Goal: Transaction & Acquisition: Subscribe to service/newsletter

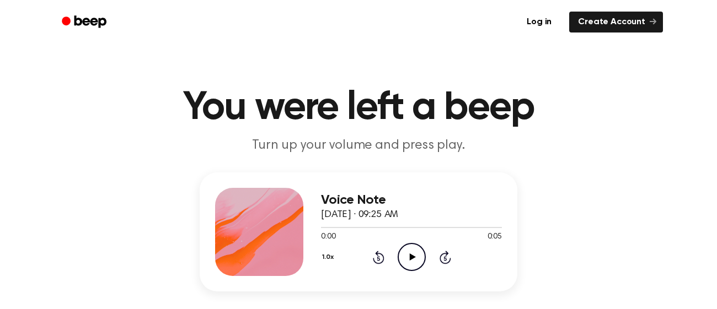
click at [416, 260] on icon "Play Audio" at bounding box center [412, 257] width 28 height 28
click at [410, 258] on icon at bounding box center [412, 257] width 6 height 7
click at [415, 266] on icon "Play Audio" at bounding box center [412, 257] width 28 height 28
click at [406, 258] on icon "Play Audio" at bounding box center [412, 257] width 28 height 28
click at [401, 260] on icon "Play Audio" at bounding box center [412, 257] width 28 height 28
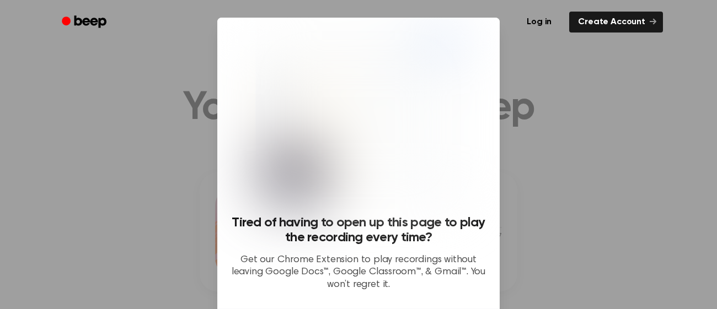
click at [610, 194] on div at bounding box center [358, 154] width 717 height 309
click at [582, 204] on div at bounding box center [358, 154] width 717 height 309
click at [357, 103] on img at bounding box center [358, 120] width 205 height 178
click at [641, 24] on link "Create Account" at bounding box center [616, 22] width 94 height 21
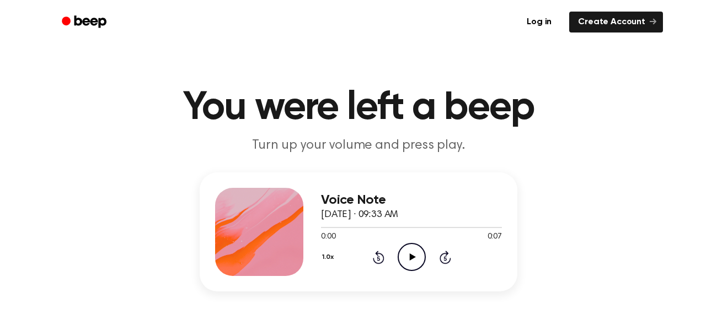
click at [410, 260] on icon at bounding box center [412, 257] width 6 height 7
click at [416, 261] on icon "Play Audio" at bounding box center [412, 257] width 28 height 28
